Goal: Task Accomplishment & Management: Manage account settings

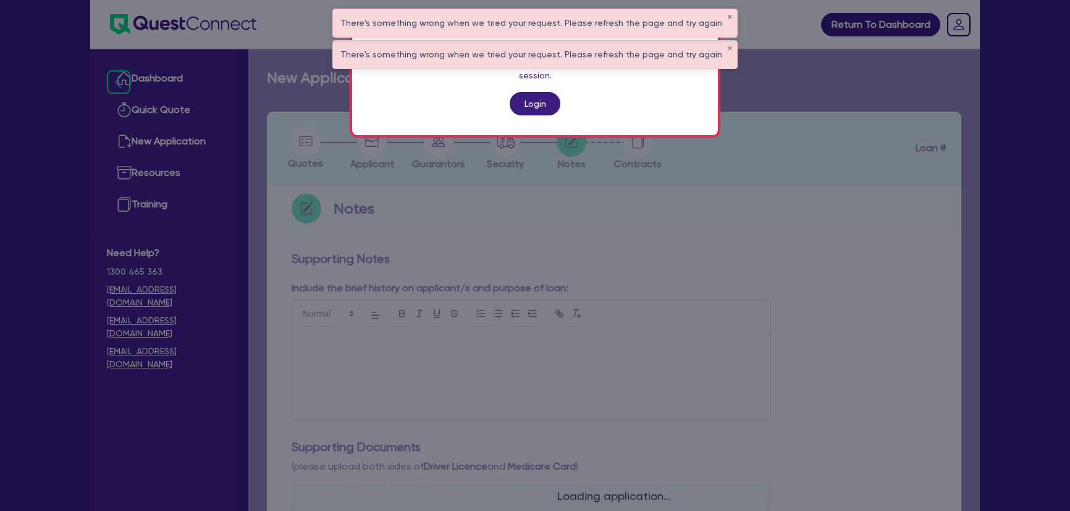
scroll to position [414, 0]
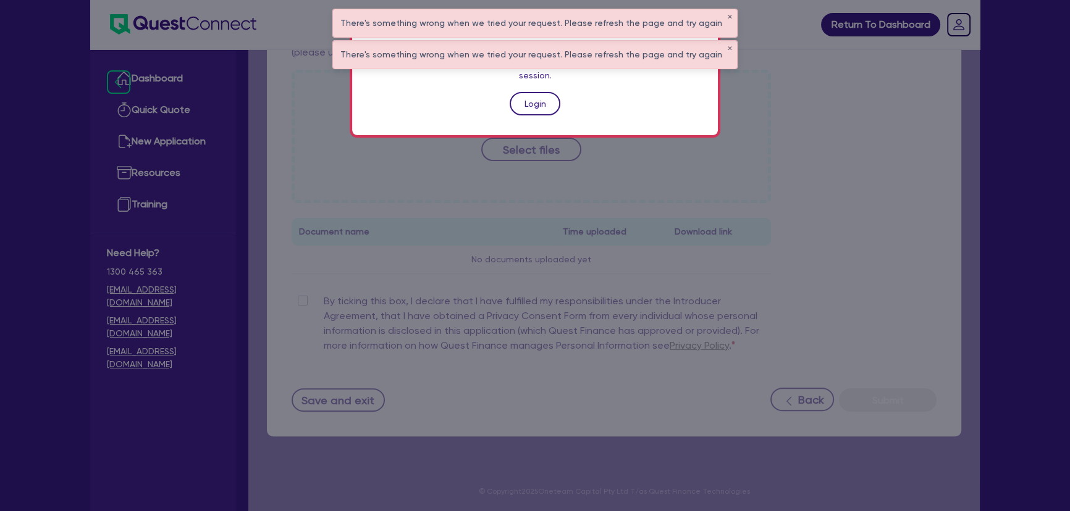
click at [524, 98] on link "Login" at bounding box center [534, 103] width 51 height 23
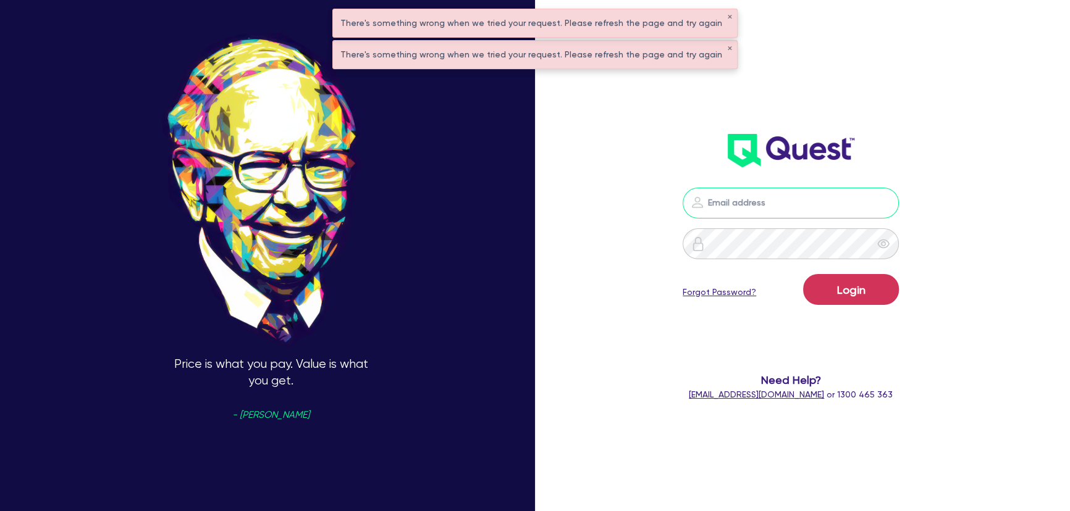
type input "joel.harding@quest.finance"
click at [849, 318] on form "joel.harding@quest.finance Login Forgot Password? Need Help? help@quest.finance…" at bounding box center [790, 295] width 283 height 214
click at [840, 300] on button "Login" at bounding box center [851, 289] width 96 height 31
